Goal: Check status

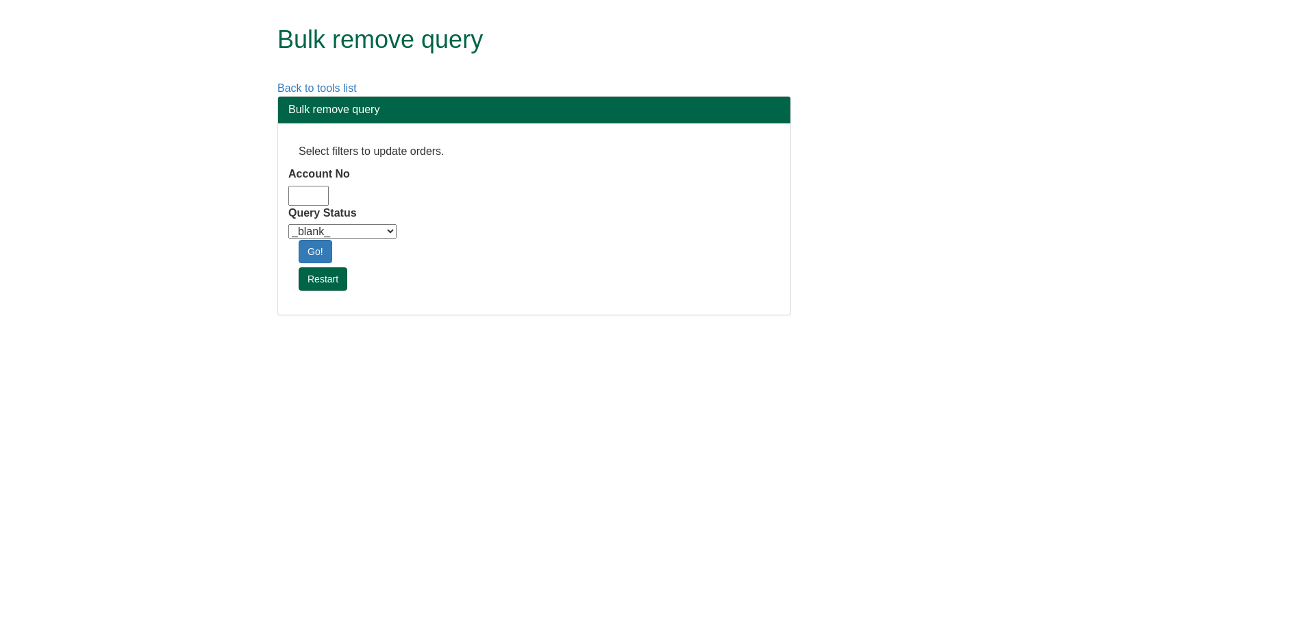
click at [301, 197] on input "Account No" at bounding box center [308, 196] width 40 height 20
type input "adm10"
click at [371, 227] on select "_blank_ Customer Credit_Control Purchasing Internal Other Address High_Value Co…" at bounding box center [342, 231] width 108 height 14
select select "Automation_Check"
click at [288, 224] on select "_blank_ Customer Credit_Control Purchasing Internal Other Address High_Value Co…" at bounding box center [342, 231] width 108 height 14
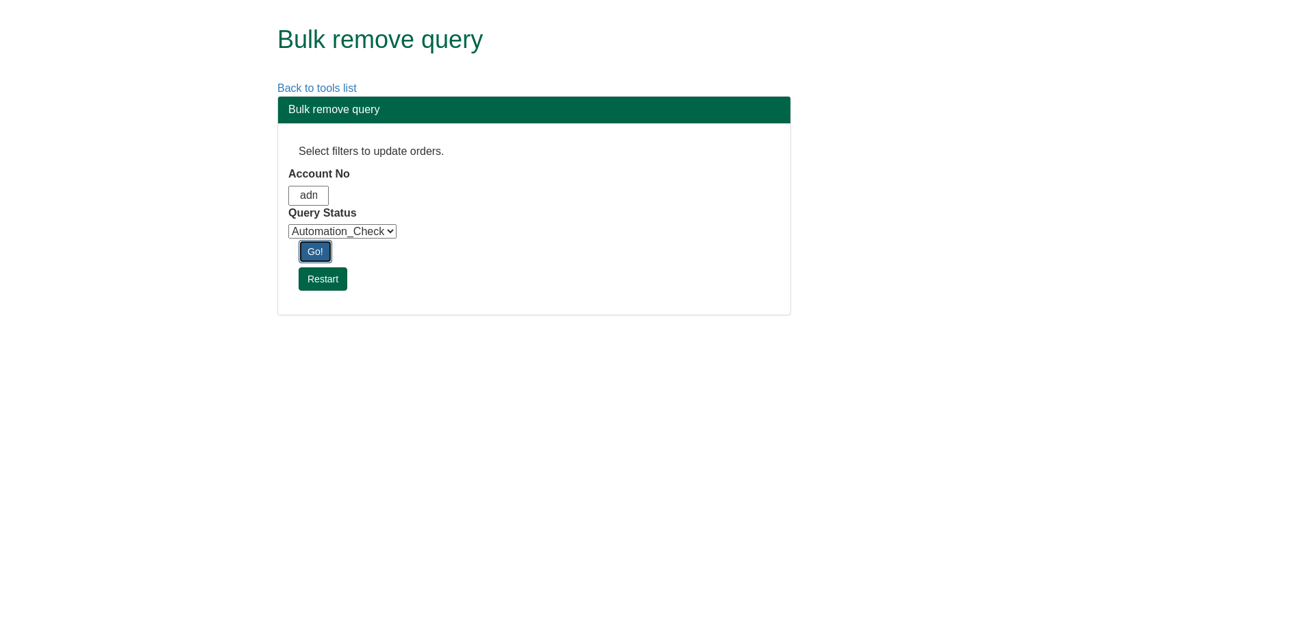
click at [315, 253] on link "Go!" at bounding box center [316, 251] width 34 height 23
